Goal: Transaction & Acquisition: Purchase product/service

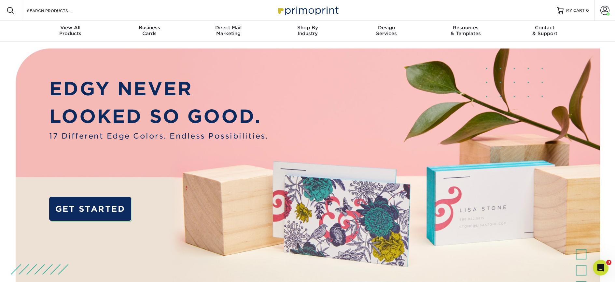
click at [44, 5] on div "Search Products" at bounding box center [55, 10] width 69 height 21
click at [46, 10] on input "Search Products" at bounding box center [57, 11] width 63 height 8
type input "4m"
click at [73, 11] on input "Search Products" at bounding box center [57, 11] width 63 height 8
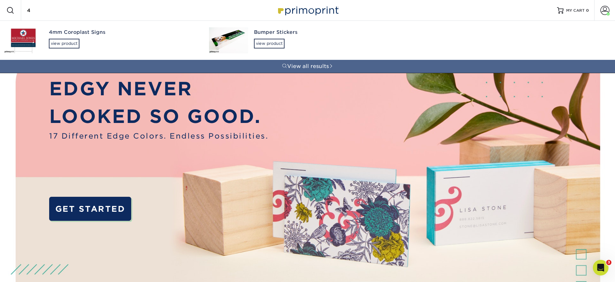
type input "4"
click at [60, 50] on div "4mm Coroplast Signs view product" at bounding box center [123, 38] width 148 height 35
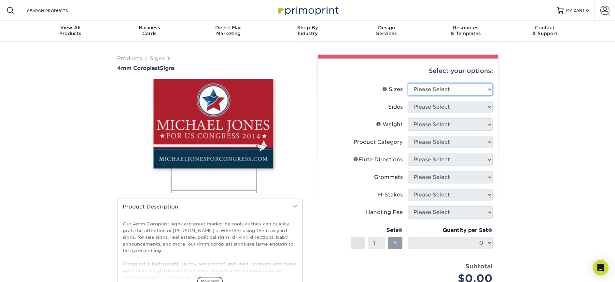
click at [432, 91] on select "Please Select 12" x 18" 18" x 24" 24" x 24" 24" x 36"" at bounding box center [450, 89] width 85 height 12
select select "18.00x24.00"
click at [408, 83] on select "Please Select 12" x 18" 18" x 24" 24" x 24" 24" x 36"" at bounding box center [450, 89] width 85 height 12
click at [440, 106] on select "Please Select Print Both Sides Print Front Only" at bounding box center [450, 107] width 85 height 12
select select "32d3c223-f82c-492b-b915-ba065a00862f"
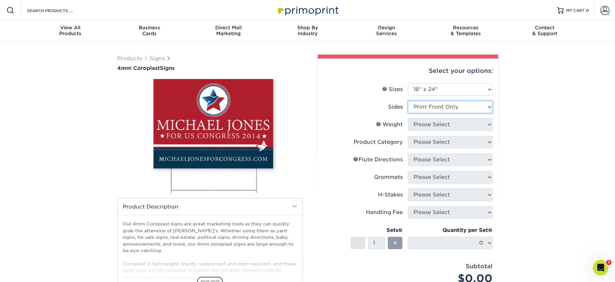
click at [408, 101] on select "Please Select Print Both Sides Print Front Only" at bounding box center [450, 107] width 85 height 12
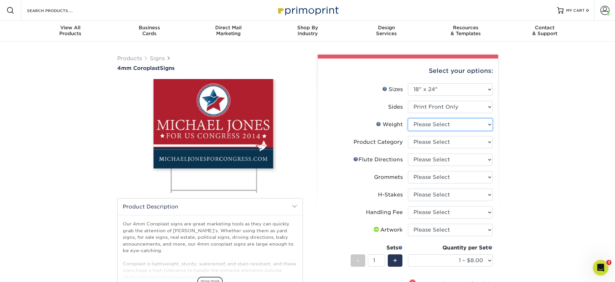
click at [425, 129] on select "Please Select 4CORO" at bounding box center [450, 124] width 85 height 12
select select "4CORO"
click at [408, 118] on select "Please Select 4CORO" at bounding box center [450, 124] width 85 height 12
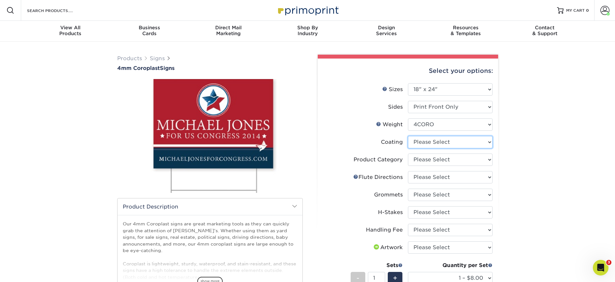
click at [431, 145] on select at bounding box center [450, 142] width 85 height 12
select select "3e7618de-abca-4bda-9f97-8b9129e913d8"
click at [408, 136] on select at bounding box center [450, 142] width 85 height 12
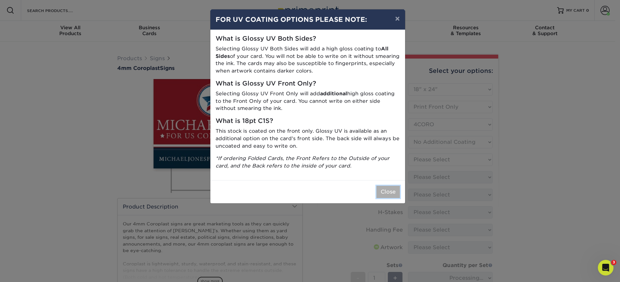
click at [391, 191] on button "Close" at bounding box center [387, 192] width 23 height 12
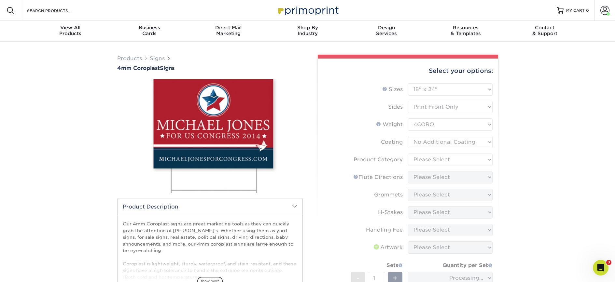
click at [443, 161] on form "Sizes Help Sizes Please Select 12" x 18" 18" x 24" 24" x 24" 24" x 36" Sides Pl…" at bounding box center [408, 212] width 170 height 258
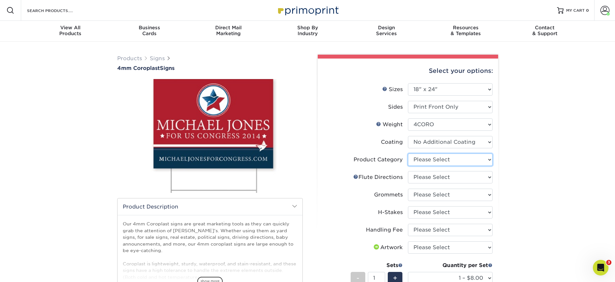
click at [440, 160] on select "Please Select Coroplast Signs" at bounding box center [450, 160] width 85 height 12
select select "b3582ed5-6912-492c-8440-2cc51afdb8e1"
click at [408, 154] on select "Please Select Coroplast Signs" at bounding box center [450, 160] width 85 height 12
click at [434, 158] on select "Please Select Coroplast Signs" at bounding box center [450, 160] width 85 height 12
click at [463, 175] on select "Please Select Flute Direction (Horizontal) Flute Direction (Vertical)" at bounding box center [450, 177] width 85 height 12
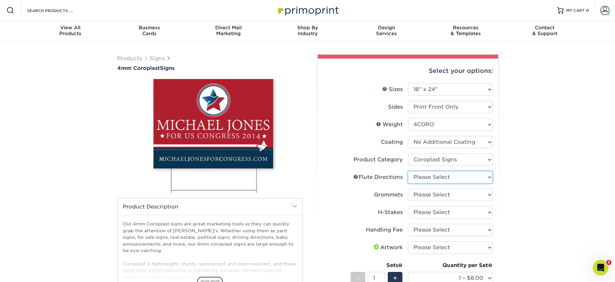
select select "64642d5c-3ca5-48ab-b753-ddfa02991dab"
click at [408, 171] on select "Please Select Flute Direction (Horizontal) Flute Direction (Vertical)" at bounding box center [450, 177] width 85 height 12
click at [435, 199] on select "Please Select No Grommets Yes, Grommet All 4 Corners Yes, Grommets Top Corners …" at bounding box center [450, 195] width 85 height 12
select select "90d329df-db80-4206-b821-ff9d3f363977"
click at [408, 189] on select "Please Select No Grommets Yes, Grommet All 4 Corners Yes, Grommets Top Corners …" at bounding box center [450, 195] width 85 height 12
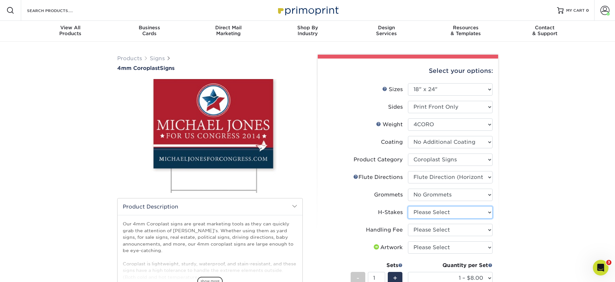
click at [432, 207] on select "Please Select No H-Stakes Yes" at bounding box center [450, 212] width 85 height 12
select select "aec992a9-897e-40ed-b45c-8ce74849ba63"
click at [408, 206] on select "Please Select No H-Stakes Yes" at bounding box center [450, 212] width 85 height 12
click at [431, 228] on select "Please Select Handling Fee" at bounding box center [450, 230] width 85 height 12
select select "ab74c079-444c-4260-ae6a-e09bdee8073c"
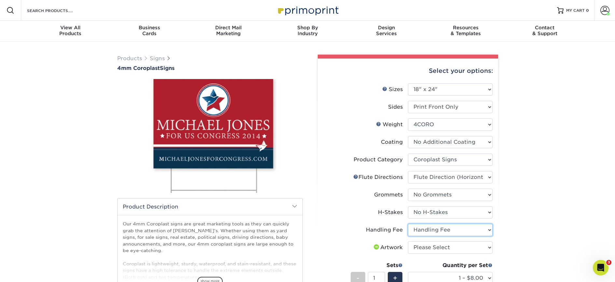
click at [408, 224] on select "Please Select Handling Fee" at bounding box center [450, 230] width 85 height 12
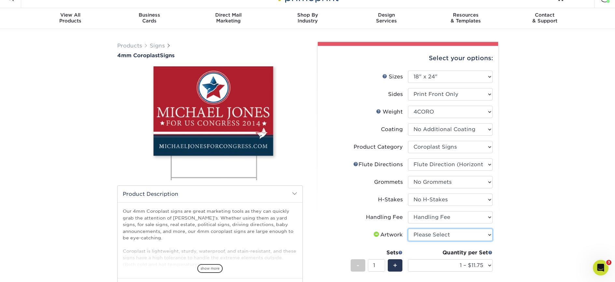
click at [431, 240] on select "Please Select I will upload files I need a design - $50" at bounding box center [450, 235] width 85 height 12
select select "upload"
click at [408, 229] on select "Please Select I will upload files I need a design - $50" at bounding box center [450, 235] width 85 height 12
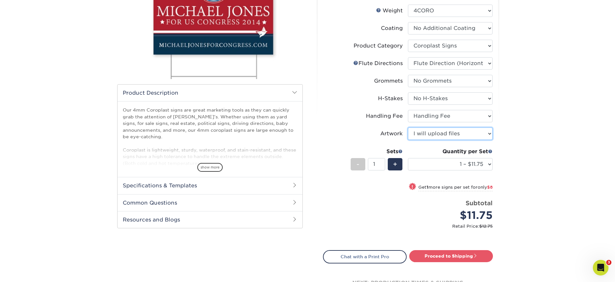
scroll to position [126, 0]
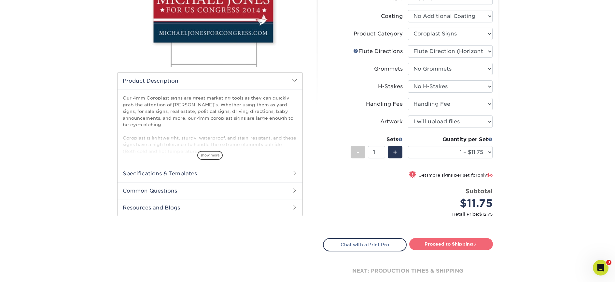
click at [463, 242] on link "Proceed to Shipping" at bounding box center [451, 244] width 84 height 12
type input "Set 1"
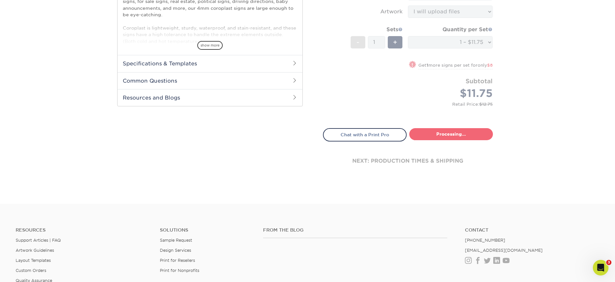
select select "b5bf0435-17df-4513-839c-6d546d73e1ea"
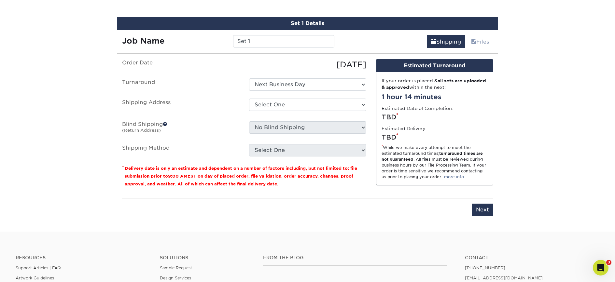
scroll to position [382, 0]
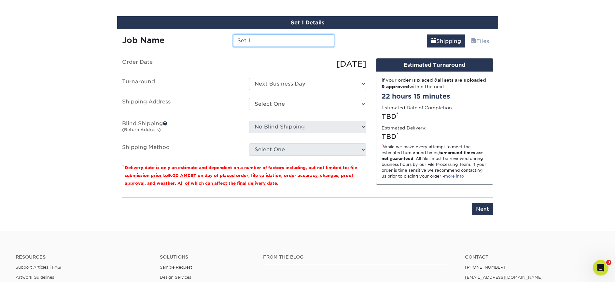
drag, startPoint x: 237, startPoint y: 36, endPoint x: 209, endPoint y: 34, distance: 27.7
click at [209, 34] on div "Job Name Set 1" at bounding box center [228, 40] width 222 height 12
type input "[PERSON_NAME] 18x24"
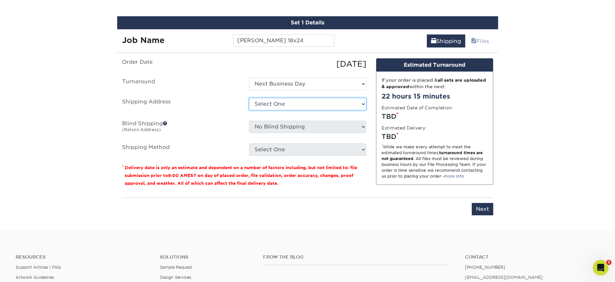
click at [275, 104] on select "Select One [GEOGRAPHIC_DATA] - FOH [GEOGRAPHIC_DATA] [GEOGRAPHIC_DATA] - Deck […" at bounding box center [307, 104] width 117 height 12
select select "69707"
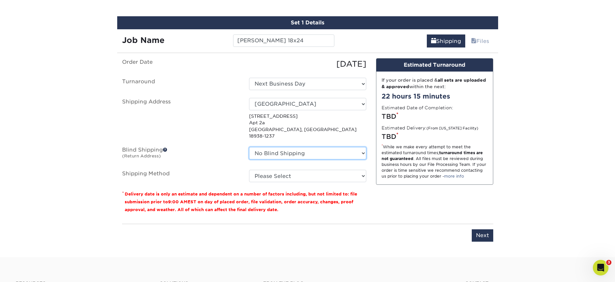
click at [301, 147] on select "No Blind Shipping [GEOGRAPHIC_DATA] - FOH [GEOGRAPHIC_DATA] [GEOGRAPHIC_DATA] -…" at bounding box center [307, 153] width 117 height 12
click at [249, 147] on select "No Blind Shipping [GEOGRAPHIC_DATA] - FOH [GEOGRAPHIC_DATA] [GEOGRAPHIC_DATA] -…" at bounding box center [307, 153] width 117 height 12
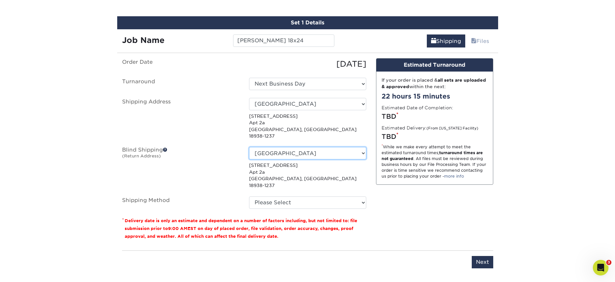
click at [285, 150] on select "No Blind Shipping [GEOGRAPHIC_DATA] - FOH [GEOGRAPHIC_DATA] [GEOGRAPHIC_DATA] -…" at bounding box center [307, 153] width 117 height 12
click at [306, 150] on select "No Blind Shipping [GEOGRAPHIC_DATA] - FOH [GEOGRAPHIC_DATA] [GEOGRAPHIC_DATA] -…" at bounding box center [307, 153] width 117 height 12
select select "-1"
click at [249, 147] on select "No Blind Shipping [GEOGRAPHIC_DATA] - FOH [GEOGRAPHIC_DATA] [GEOGRAPHIC_DATA] -…" at bounding box center [307, 153] width 117 height 12
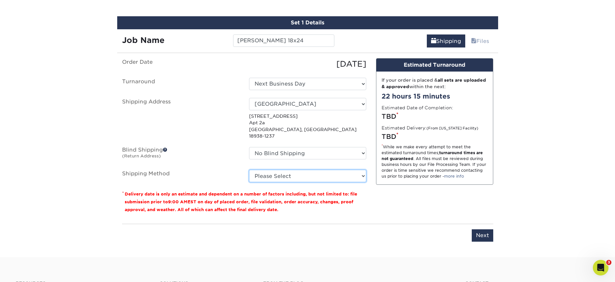
click at [314, 170] on select "Please Select G4M Flat Rate Shipping (+$11.20) 3 Day Shipping Service (+$18.68)…" at bounding box center [307, 176] width 117 height 12
select select "G4MFLATRATE"
click at [249, 170] on select "Please Select G4M Flat Rate Shipping (+$11.20) 3 Day Shipping Service (+$18.68)…" at bounding box center [307, 176] width 117 height 12
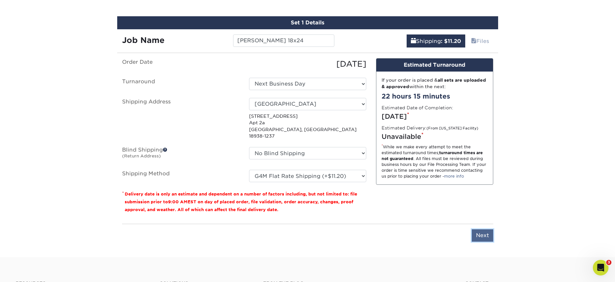
click at [490, 229] on input "Next" at bounding box center [482, 235] width 21 height 12
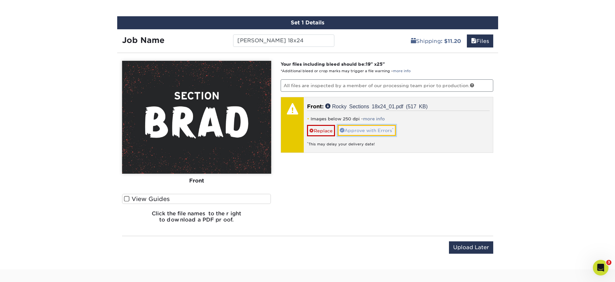
click at [382, 131] on link "Approve with Errors *" at bounding box center [367, 130] width 58 height 11
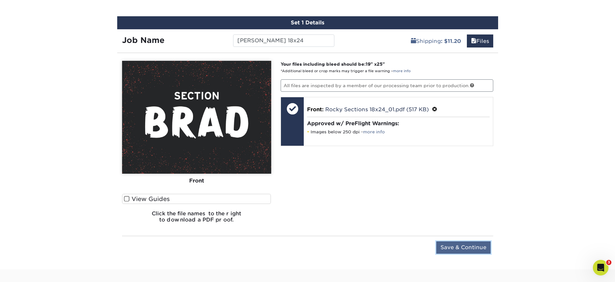
click at [477, 244] on input "Save & Continue" at bounding box center [463, 247] width 54 height 12
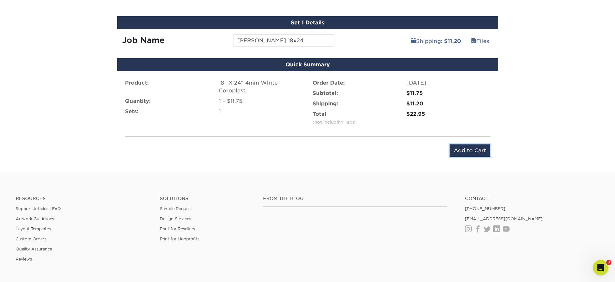
click at [462, 145] on input "Add to Cart" at bounding box center [469, 151] width 41 height 12
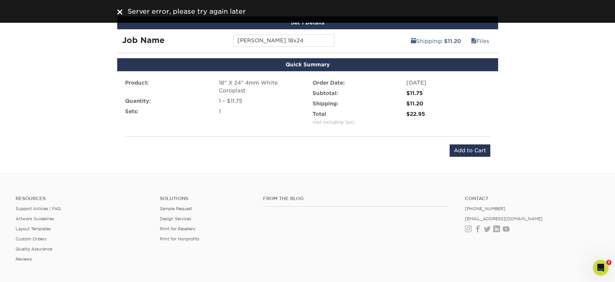
click at [128, 140] on div "Product: 18" X 24" 4mm White Coroplast Quantity: 1 – $11.75 Sets: 1 Order Date:…" at bounding box center [307, 117] width 381 height 93
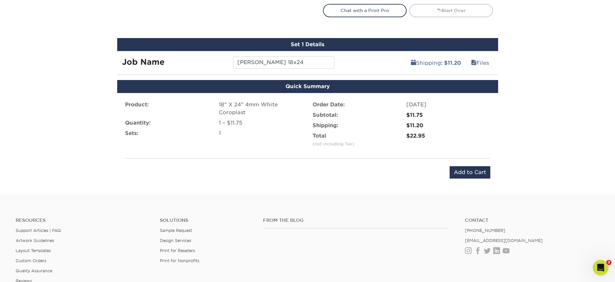
scroll to position [360, 0]
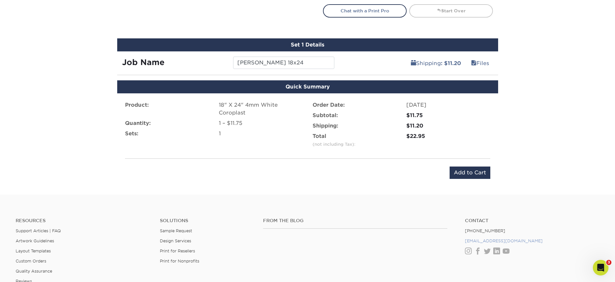
click at [485, 242] on link "[EMAIL_ADDRESS][DOMAIN_NAME]" at bounding box center [504, 241] width 78 height 5
click at [464, 173] on input "Add to Cart" at bounding box center [469, 173] width 41 height 12
type input "Add to Cart"
